Goal: Transaction & Acquisition: Subscribe to service/newsletter

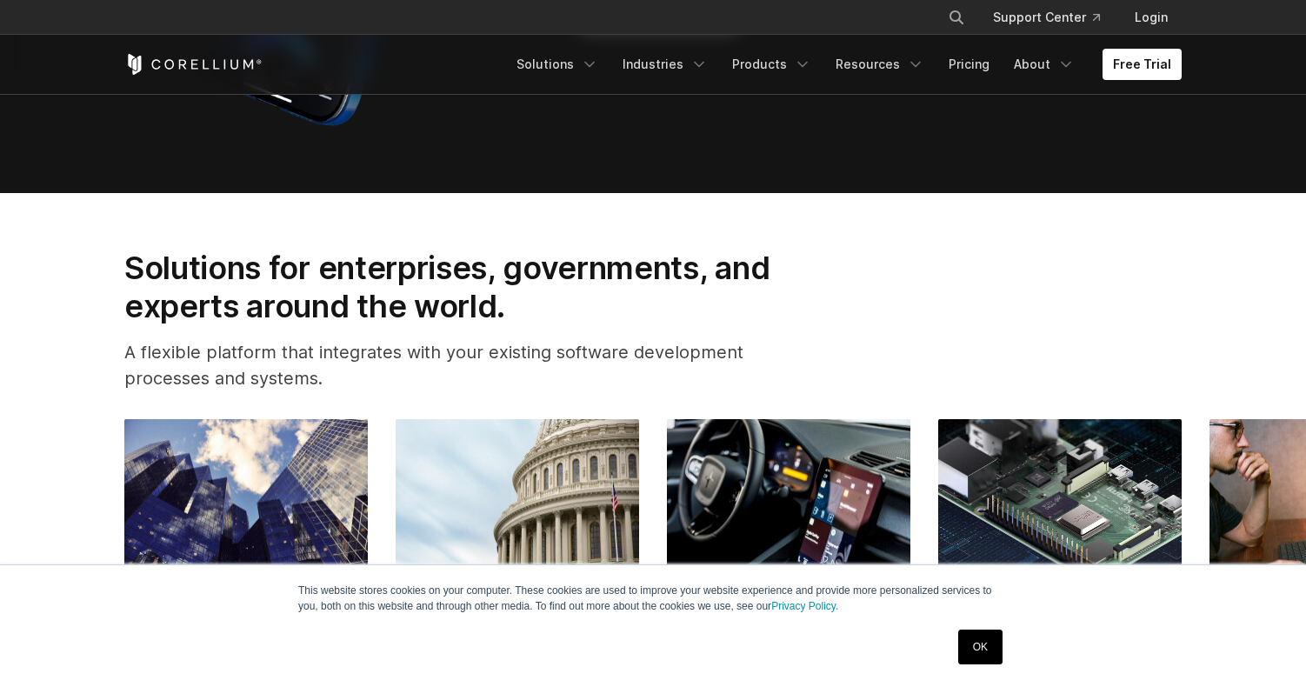
scroll to position [1843, 0]
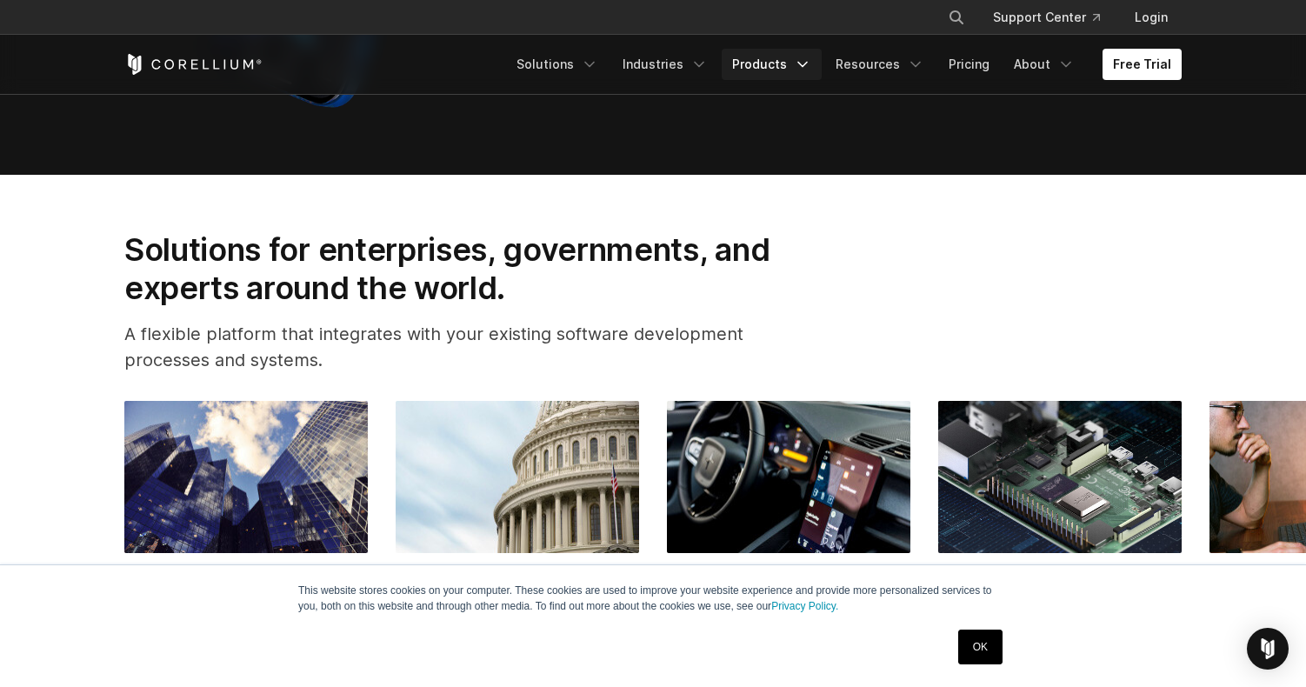
click at [811, 61] on icon "Navigation Menu" at bounding box center [802, 64] width 17 height 17
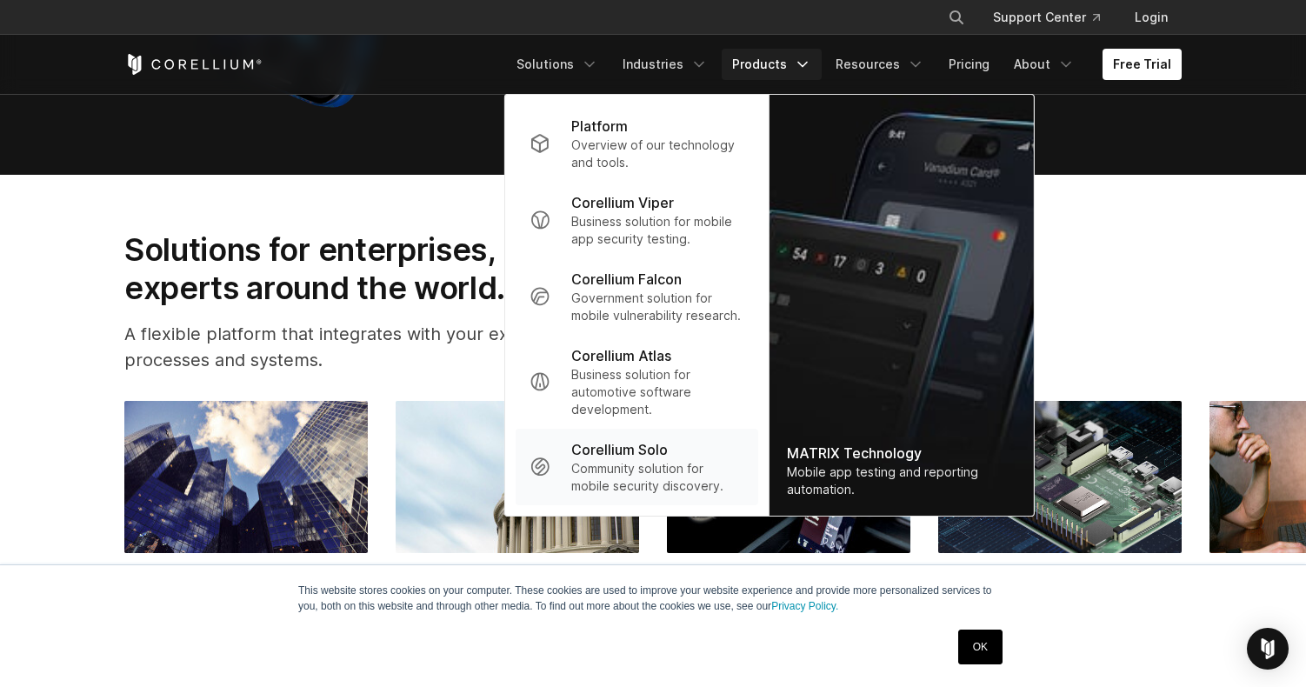
click at [644, 444] on p "Corellium Solo" at bounding box center [619, 449] width 97 height 21
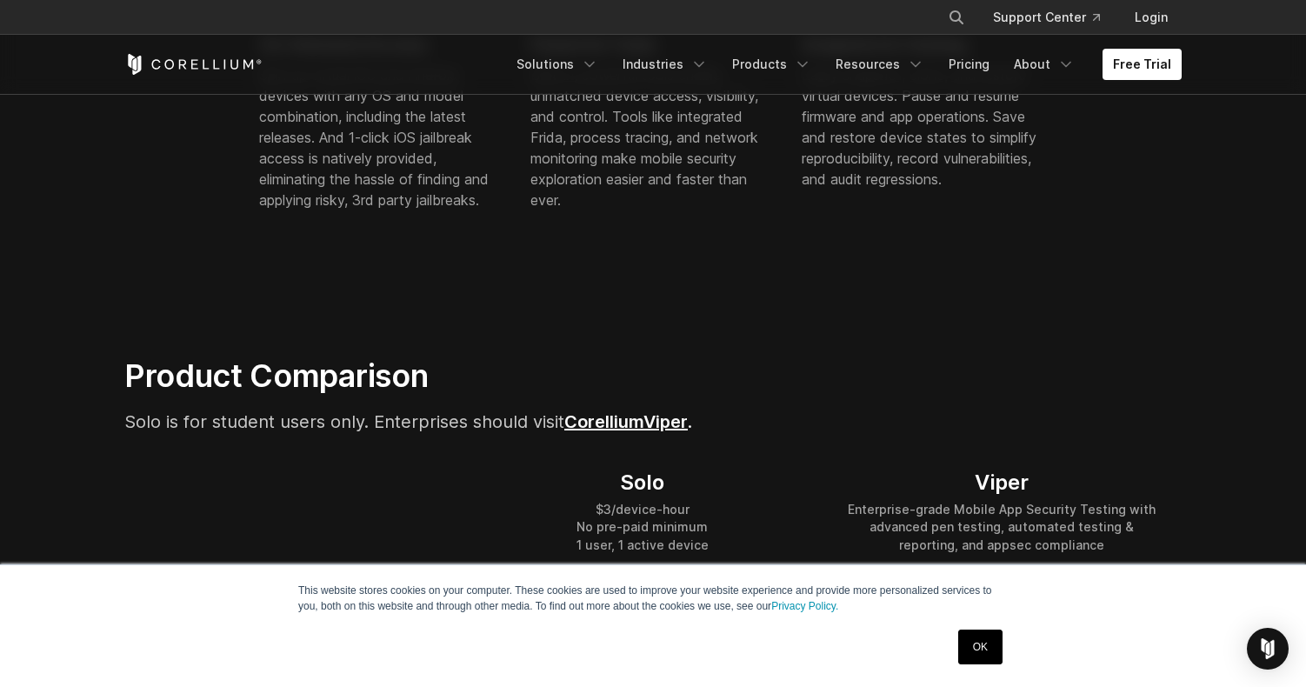
scroll to position [906, 0]
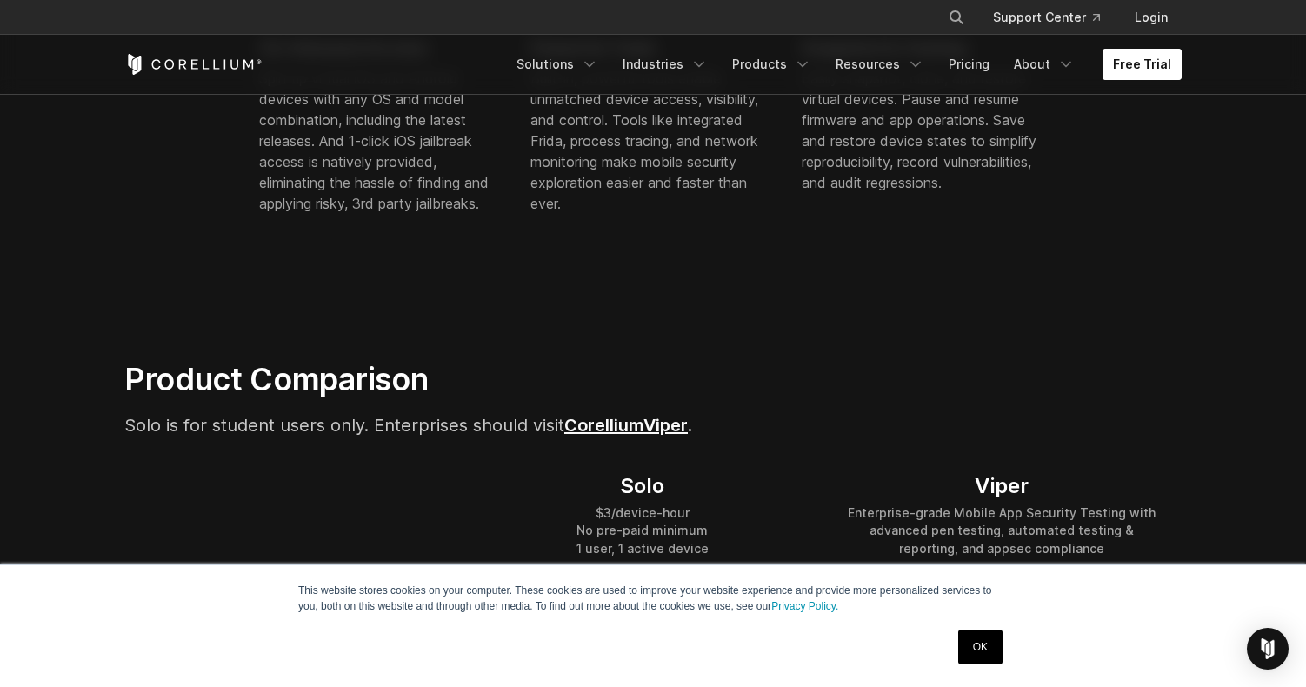
click at [1132, 73] on link "Free Trial" at bounding box center [1141, 64] width 79 height 31
